Goal: Task Accomplishment & Management: Manage account settings

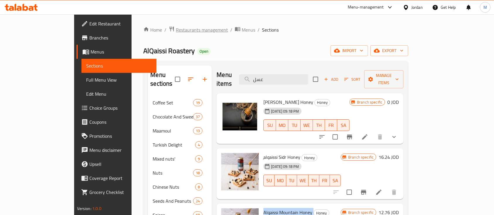
click at [176, 30] on span "Restaurants management" at bounding box center [202, 29] width 52 height 7
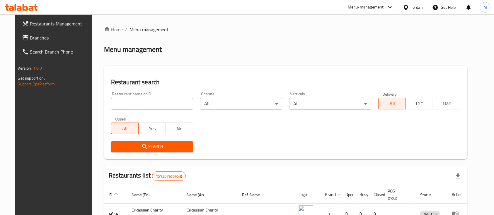
click at [150, 105] on input "search" at bounding box center [152, 104] width 82 height 12
type input "h"
type input "القدس"
click button "Search" at bounding box center [152, 146] width 82 height 11
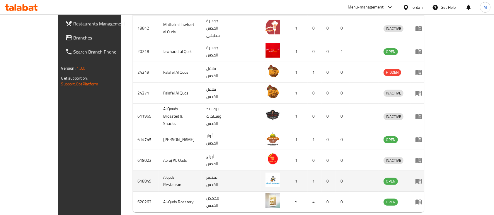
scroll to position [219, 0]
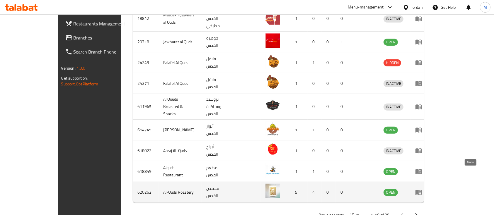
click at [422, 190] on icon "enhanced table" at bounding box center [418, 192] width 6 height 5
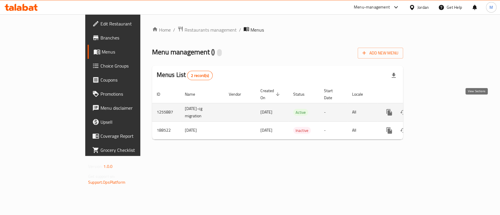
click at [435, 109] on icon "enhanced table" at bounding box center [431, 112] width 7 height 7
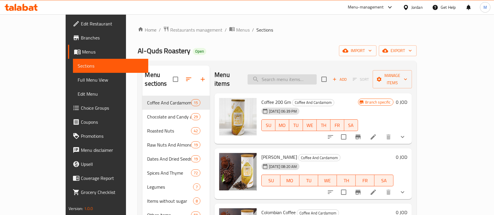
click at [309, 78] on input "search" at bounding box center [281, 79] width 69 height 10
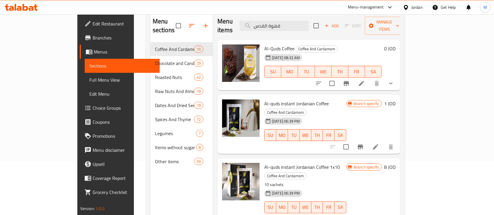
scroll to position [39, 0]
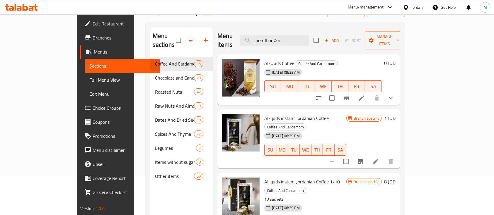
type input "قهوة القدس"
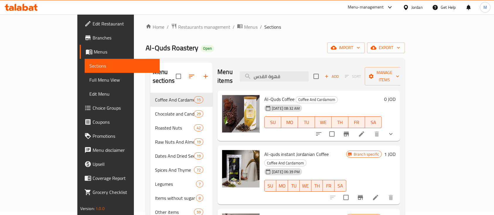
scroll to position [0, 0]
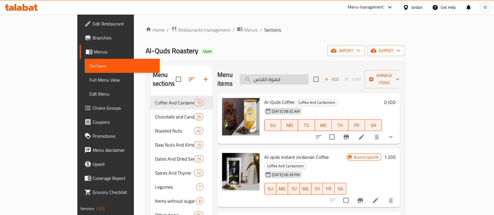
click at [309, 78] on input "قهوة القدس" at bounding box center [273, 79] width 69 height 10
click at [308, 74] on input "قهوة القدس" at bounding box center [273, 79] width 69 height 10
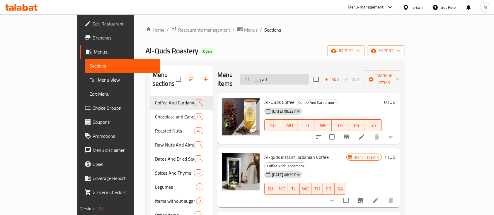
type input "العربية"
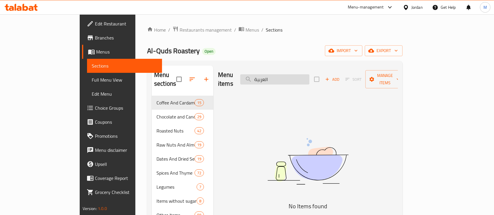
drag, startPoint x: 313, startPoint y: 74, endPoint x: 271, endPoint y: 76, distance: 42.2
click at [271, 76] on input "العربية" at bounding box center [274, 79] width 69 height 10
type input "السعودي"
drag, startPoint x: 311, startPoint y: 76, endPoint x: 276, endPoint y: 77, distance: 35.4
click at [276, 78] on input "السعودي" at bounding box center [274, 79] width 69 height 10
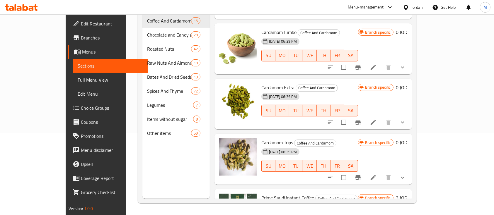
scroll to position [645, 0]
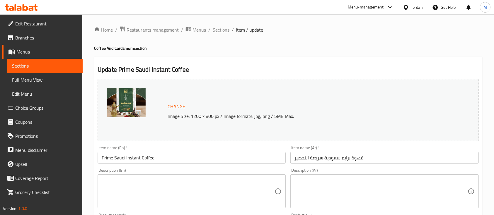
click at [222, 30] on span "Sections" at bounding box center [221, 29] width 17 height 7
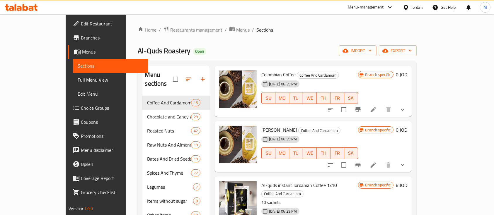
scroll to position [507, 0]
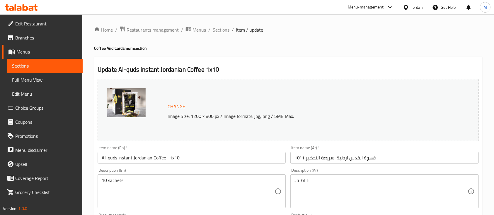
click at [225, 29] on span "Sections" at bounding box center [221, 29] width 17 height 7
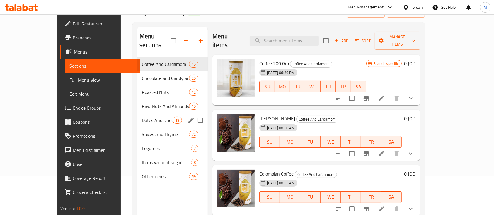
scroll to position [39, 0]
click at [151, 169] on div "Other items 59" at bounding box center [172, 176] width 71 height 14
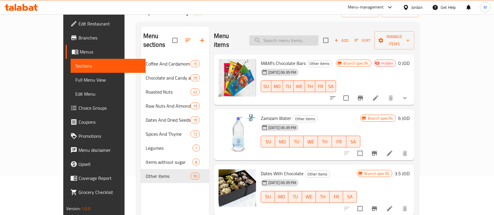
click at [280, 35] on input "search" at bounding box center [283, 40] width 69 height 10
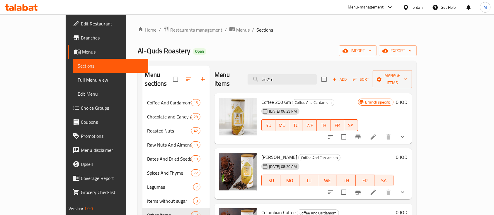
type input "قهوة"
